Goal: Task Accomplishment & Management: Use online tool/utility

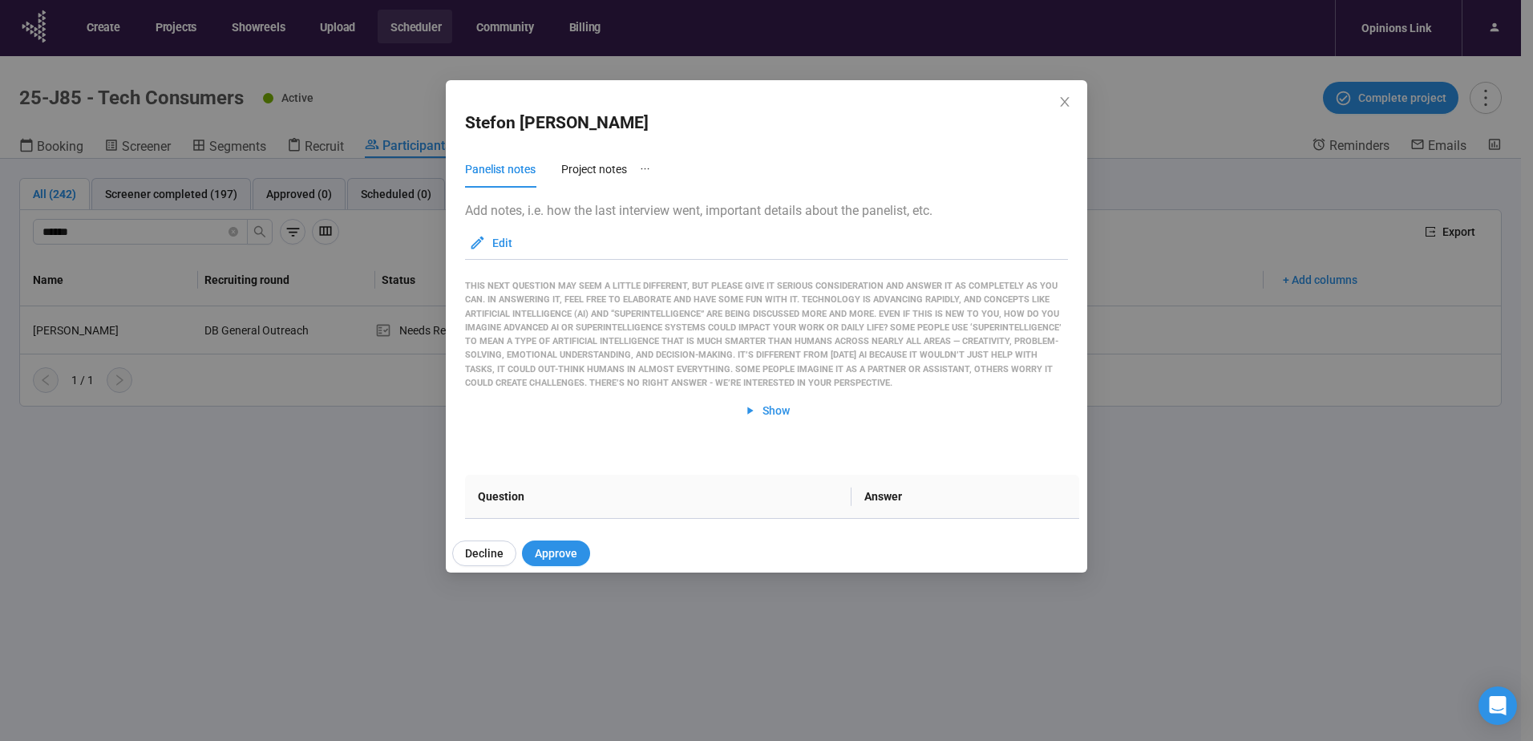
scroll to position [2819, 0]
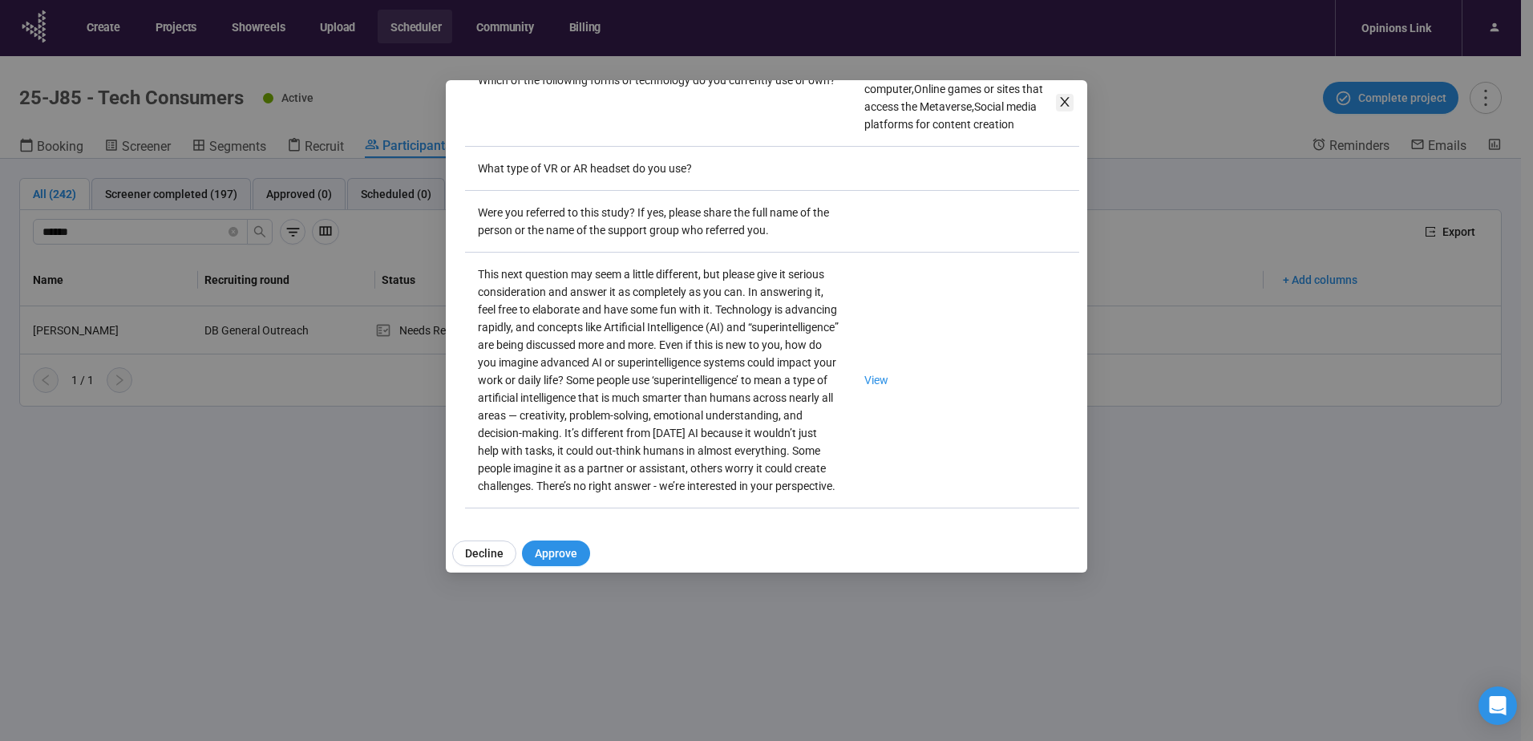
click at [1068, 96] on icon "close" at bounding box center [1064, 101] width 13 height 13
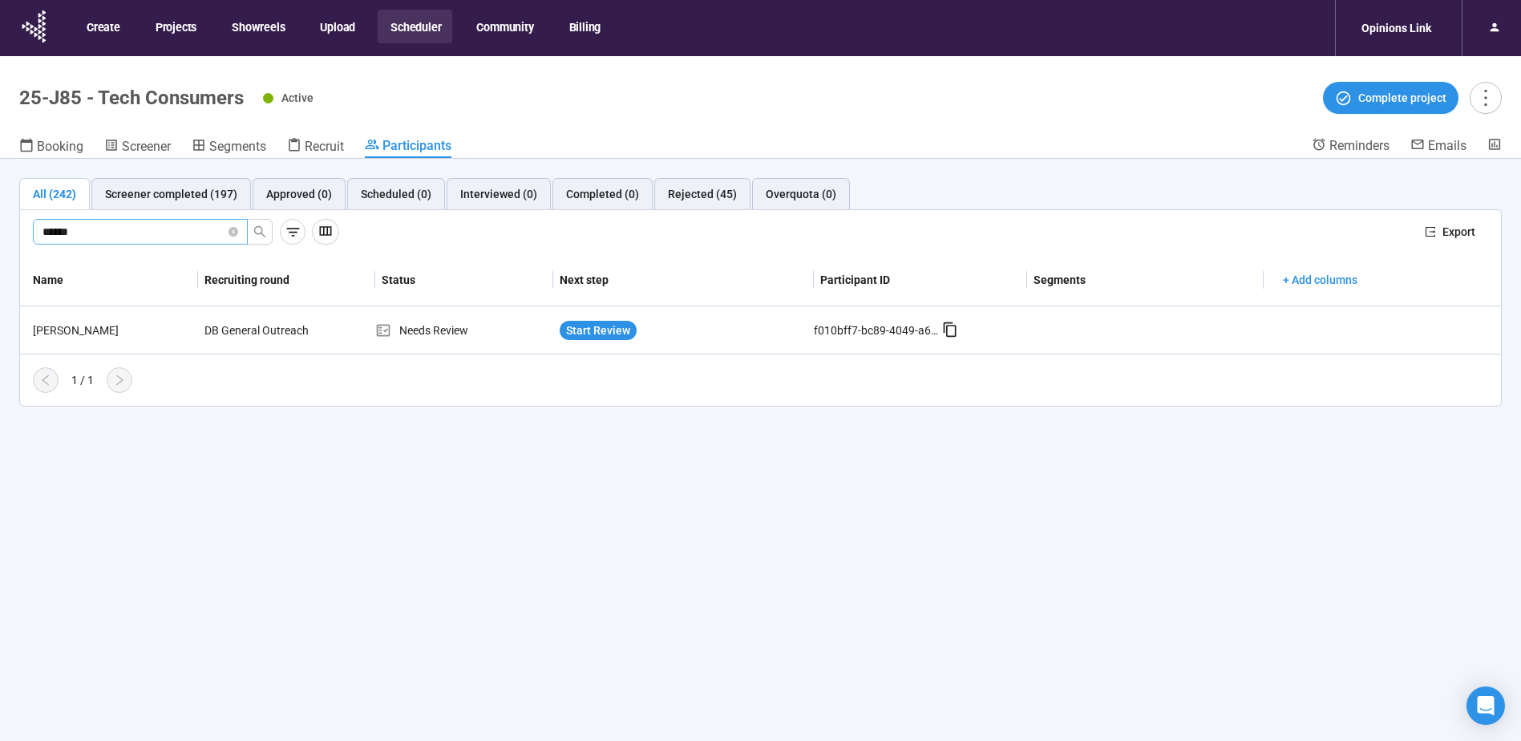
click at [132, 221] on span "******" at bounding box center [140, 232] width 215 height 26
drag, startPoint x: 16, startPoint y: 230, endPoint x: -101, endPoint y: 231, distance: 117.1
click at [0, 231] on html "Create Projects Showreels Upload Scheduler Community Billing Opinions Link 25-J…" at bounding box center [760, 398] width 1521 height 797
click at [71, 328] on div "Chanel Jack" at bounding box center [112, 331] width 172 height 18
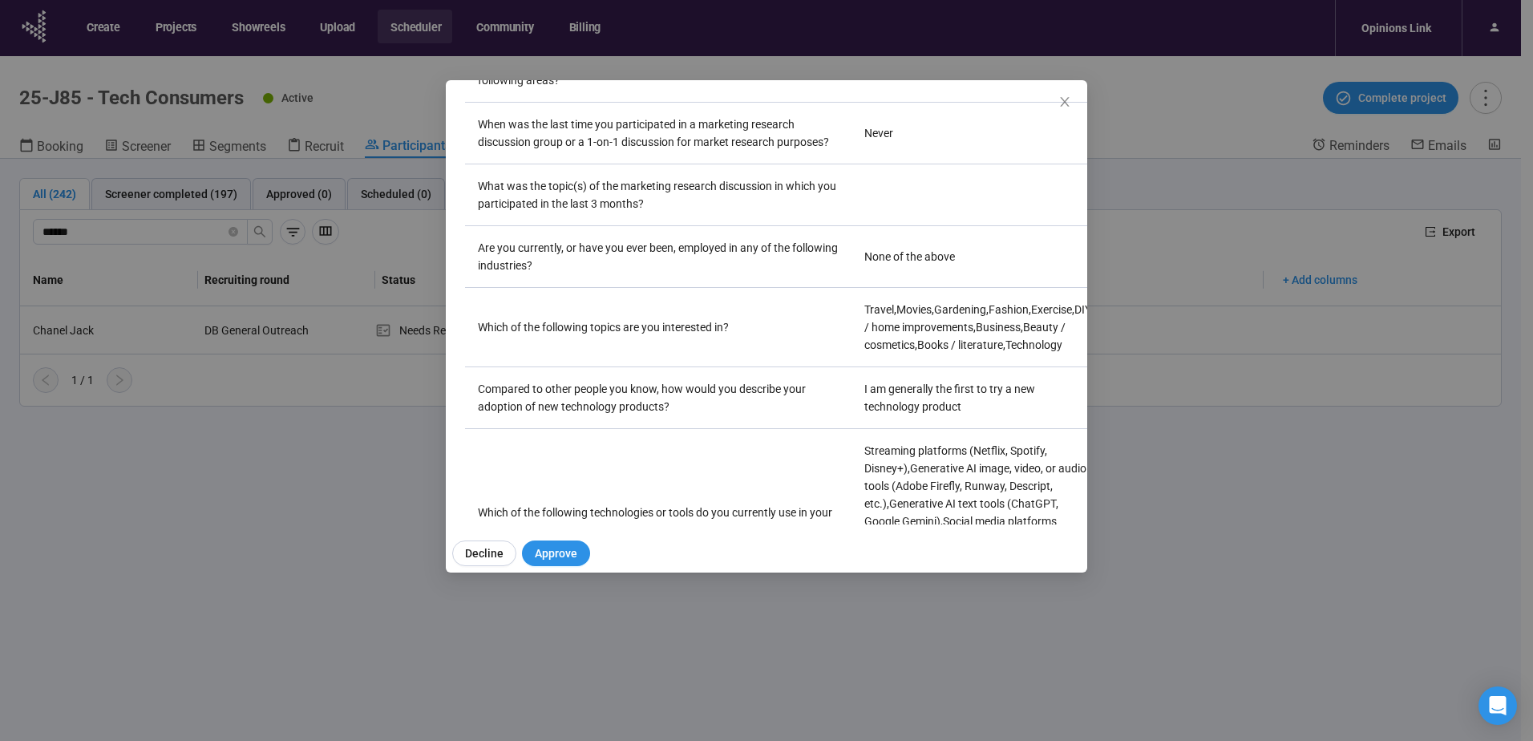
scroll to position [2877, 0]
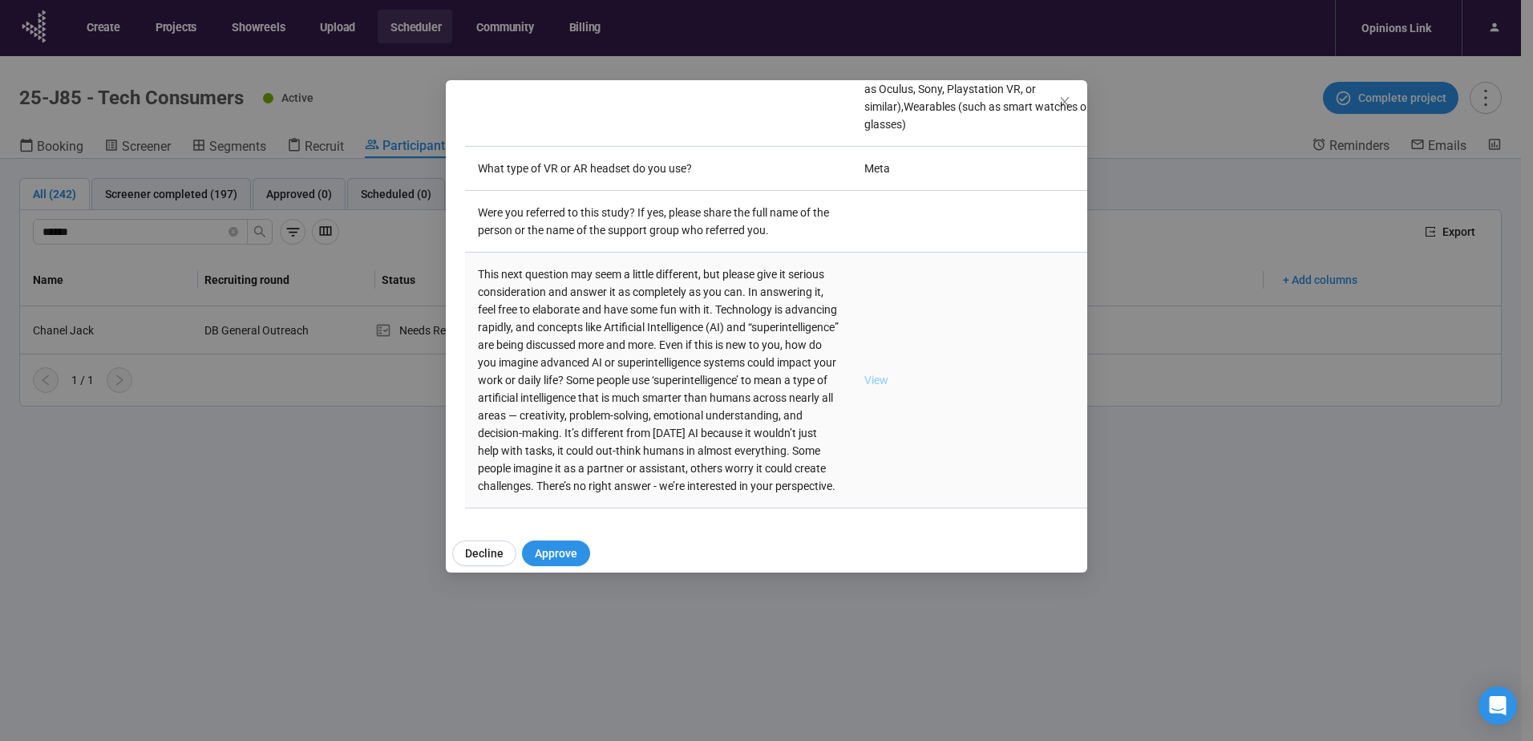
click at [864, 374] on link "View" at bounding box center [876, 380] width 24 height 13
click at [1068, 103] on icon "close" at bounding box center [1064, 101] width 13 height 13
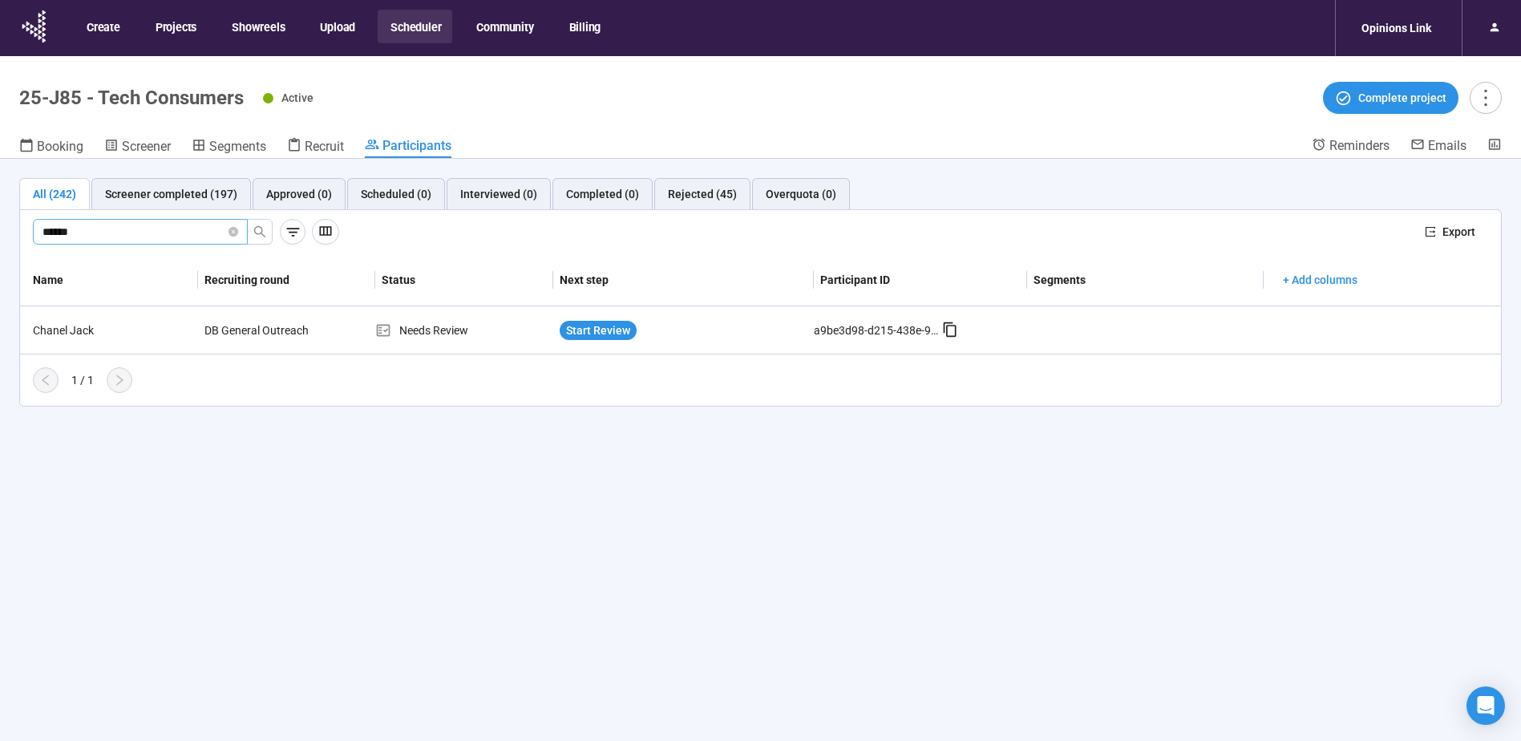
click at [139, 236] on input "******" at bounding box center [133, 232] width 183 height 18
drag, startPoint x: 135, startPoint y: 233, endPoint x: -49, endPoint y: 229, distance: 183.7
click at [0, 229] on html "Create Projects Showreels Upload Scheduler Community Billing Opinions Link 25-J…" at bounding box center [760, 398] width 1521 height 797
click at [168, 232] on input "******" at bounding box center [133, 232] width 183 height 18
drag, startPoint x: 119, startPoint y: 233, endPoint x: -106, endPoint y: 245, distance: 225.6
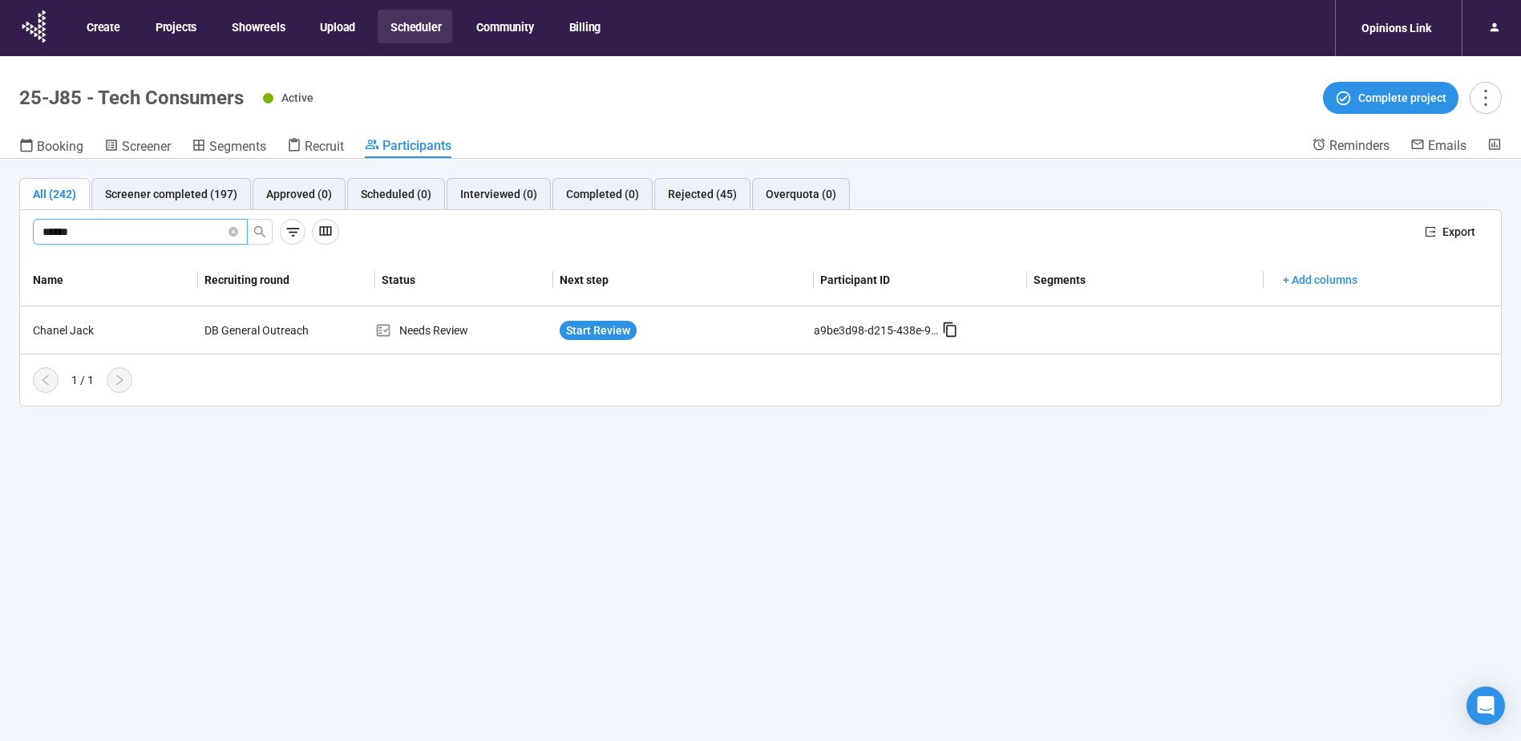
click at [0, 245] on html "Create Projects Showreels Upload Scheduler Community Billing Opinions Link 25-J…" at bounding box center [760, 398] width 1521 height 797
click at [79, 322] on div "[PERSON_NAME]" at bounding box center [112, 331] width 172 height 18
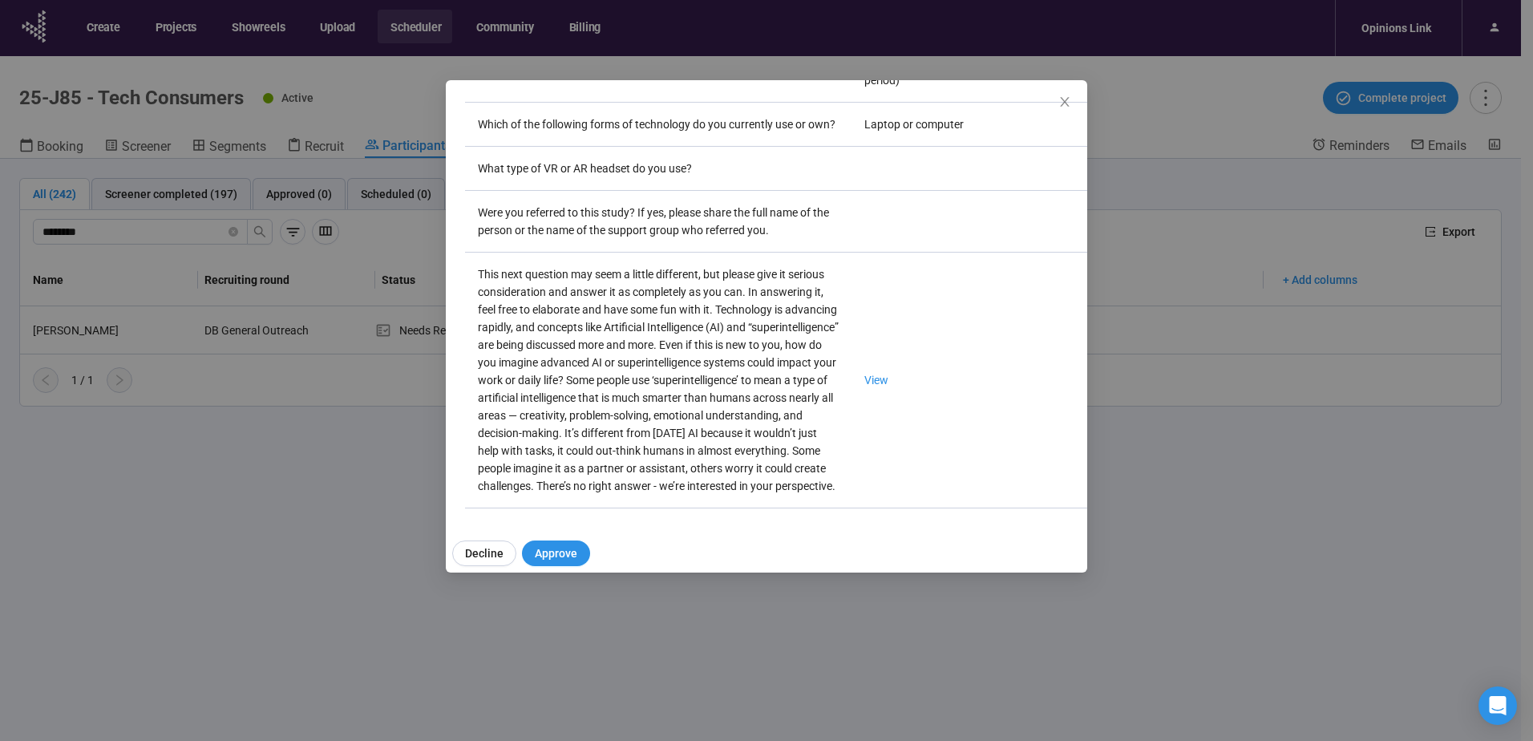
scroll to position [2824, 0]
click at [864, 374] on link "View" at bounding box center [876, 380] width 24 height 13
click at [1067, 99] on icon "close" at bounding box center [1064, 101] width 13 height 13
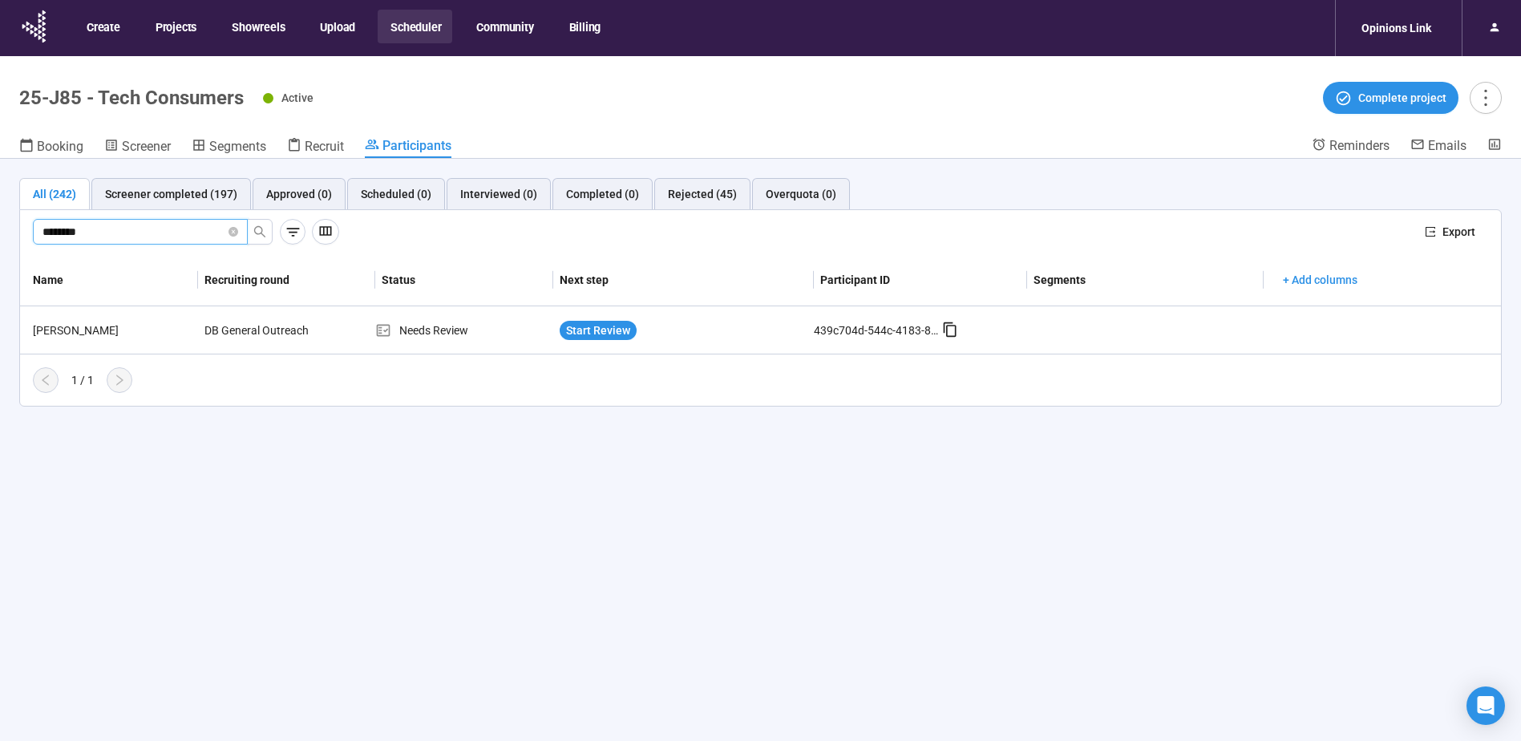
drag, startPoint x: 100, startPoint y: 232, endPoint x: -456, endPoint y: 217, distance: 556.7
click at [0, 217] on html "Create Projects Showreels Upload Scheduler Community Billing Opinions Link 25-J…" at bounding box center [760, 398] width 1521 height 797
type input "*****"
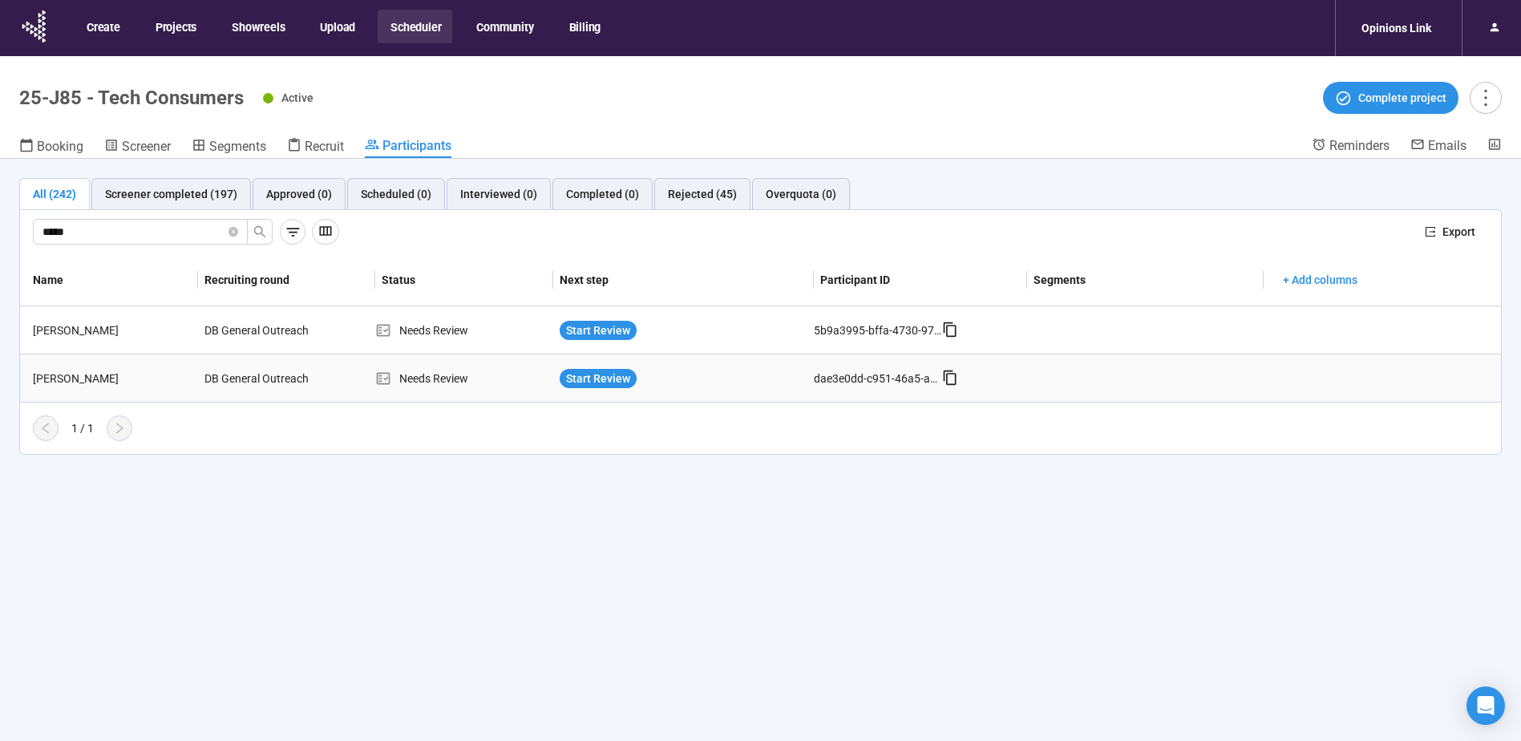
click at [141, 374] on div "[PERSON_NAME]" at bounding box center [112, 379] width 172 height 18
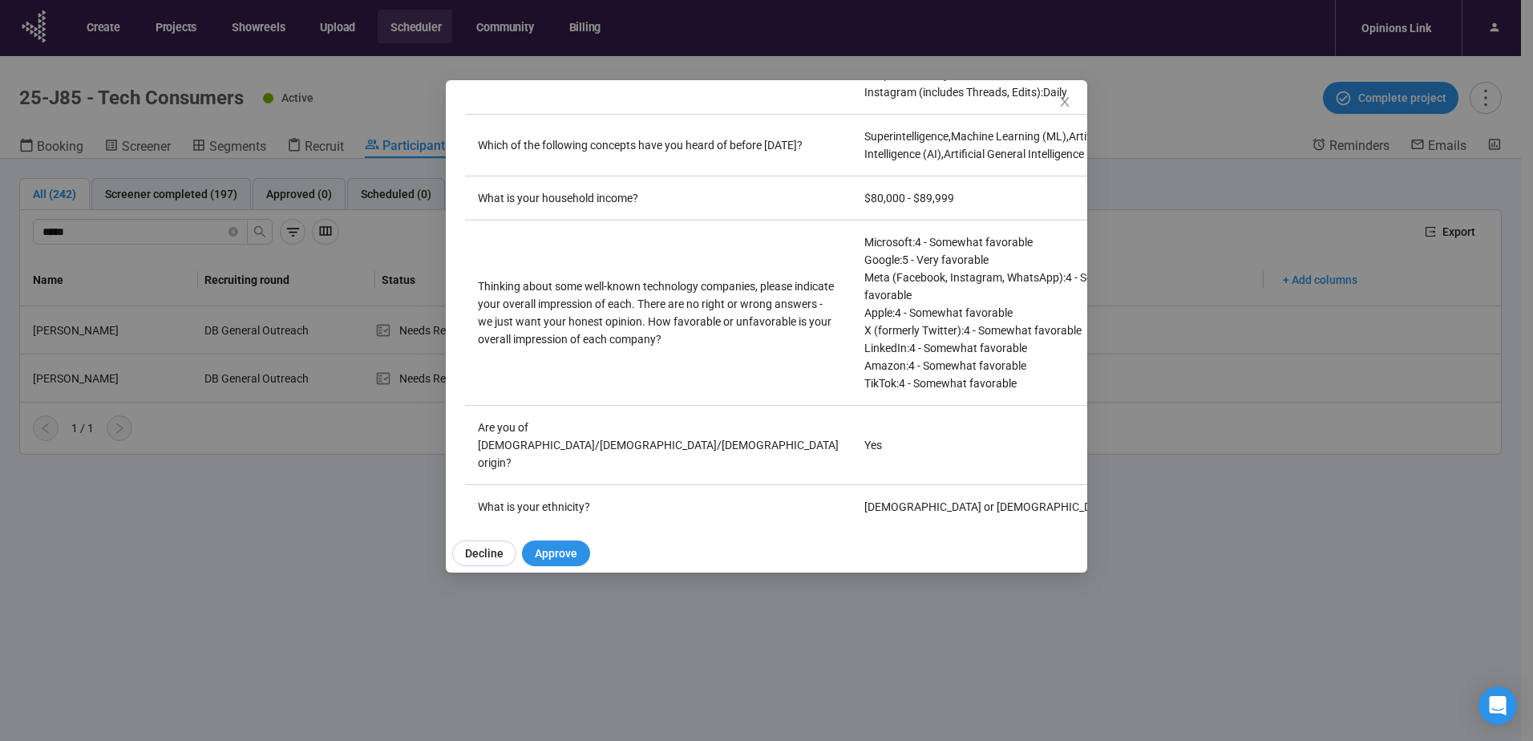
scroll to position [2860, 0]
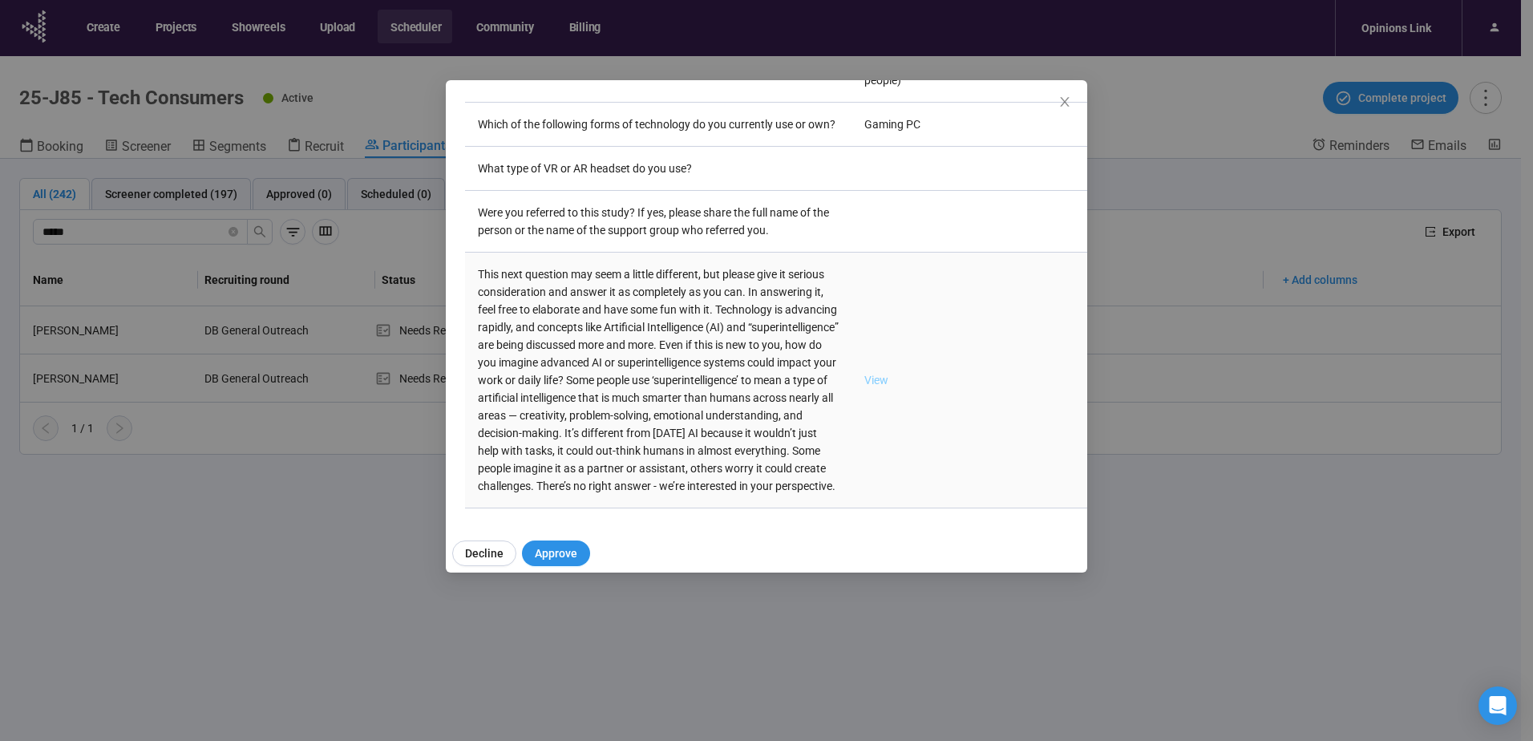
click at [864, 374] on link "View" at bounding box center [876, 380] width 24 height 13
